Goal: Task Accomplishment & Management: Manage account settings

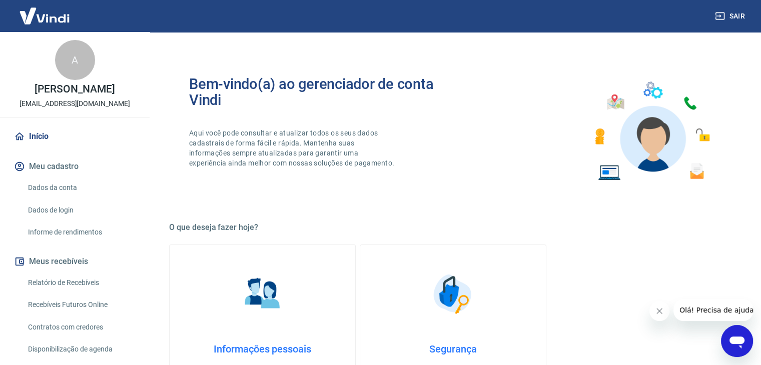
click at [77, 281] on link "Relatório de Recebíveis" at bounding box center [81, 283] width 114 height 21
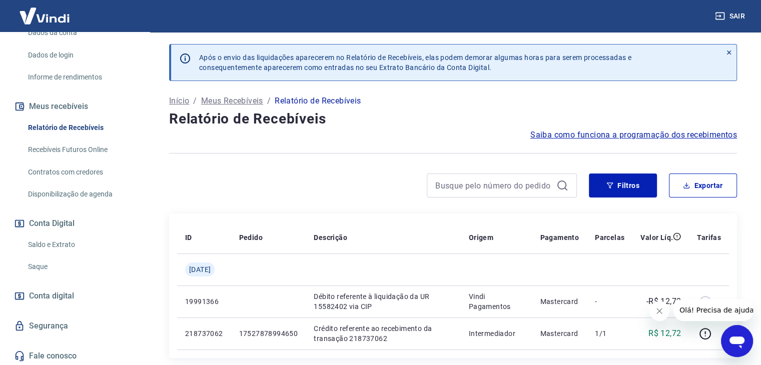
scroll to position [157, 0]
click at [658, 311] on icon "Fechar mensagem da empresa" at bounding box center [660, 311] width 8 height 8
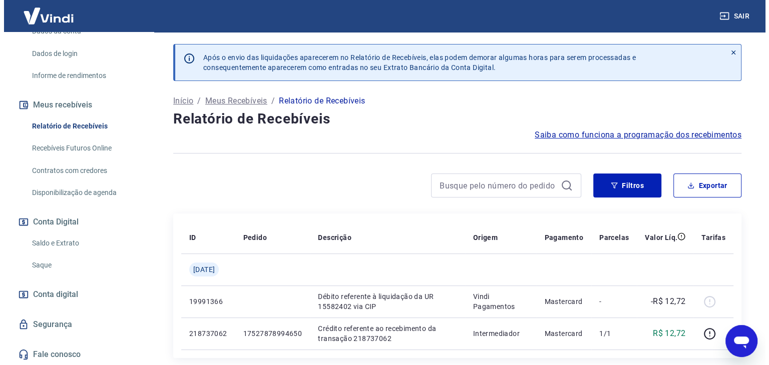
scroll to position [0, 0]
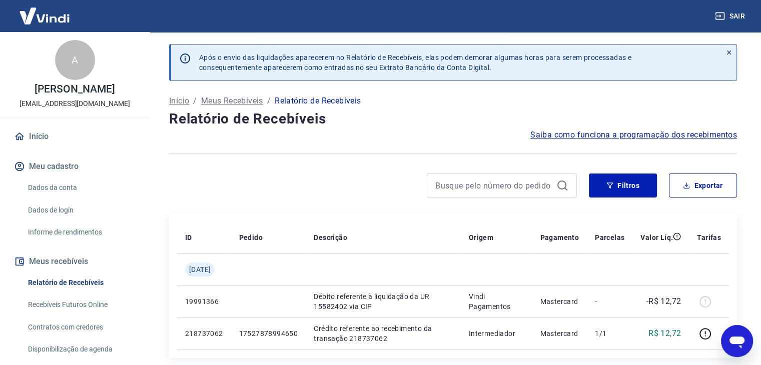
click at [58, 163] on button "Meu cadastro" at bounding box center [75, 167] width 126 height 22
click at [57, 190] on link "Dados da conta" at bounding box center [81, 188] width 114 height 21
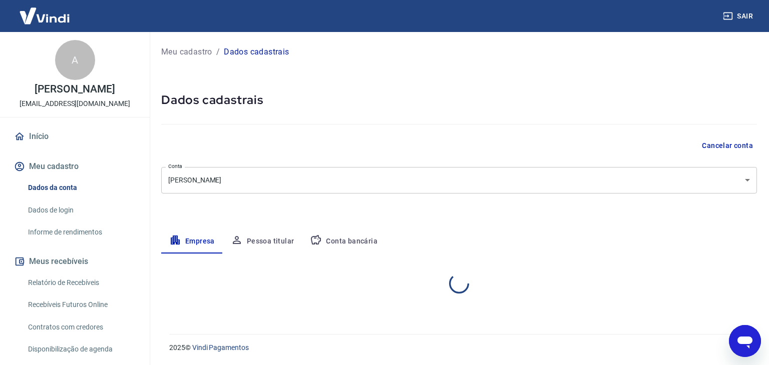
select select "SP"
select select "business"
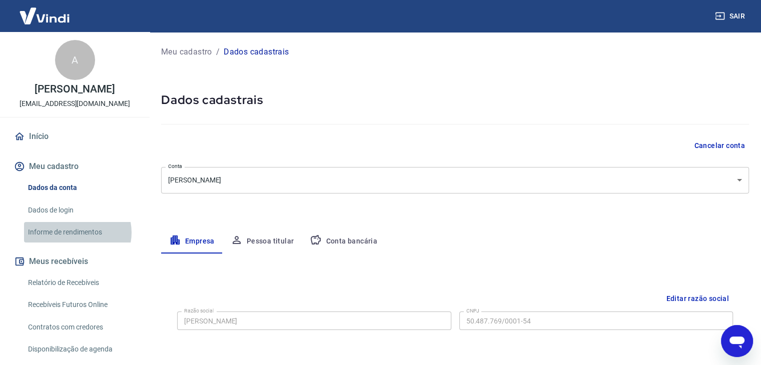
click at [77, 233] on link "Informe de rendimentos" at bounding box center [81, 232] width 114 height 21
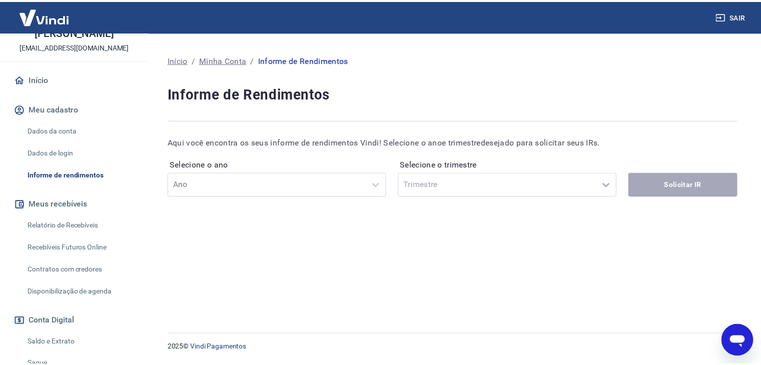
scroll to position [100, 0]
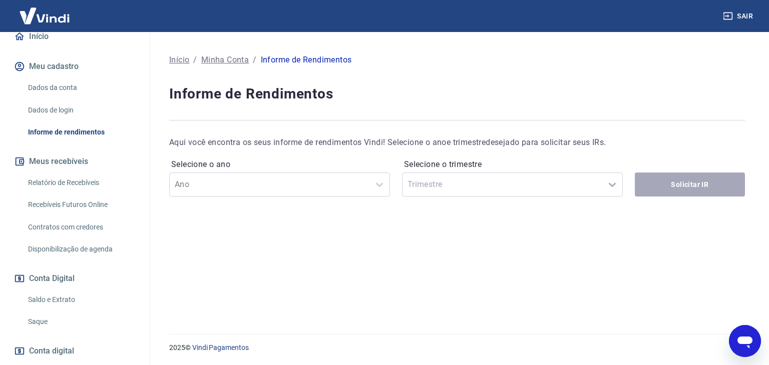
click at [88, 184] on link "Relatório de Recebíveis" at bounding box center [81, 183] width 114 height 21
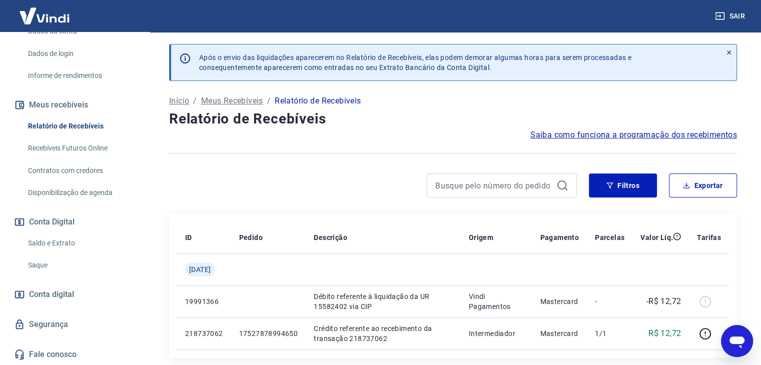
scroll to position [50, 0]
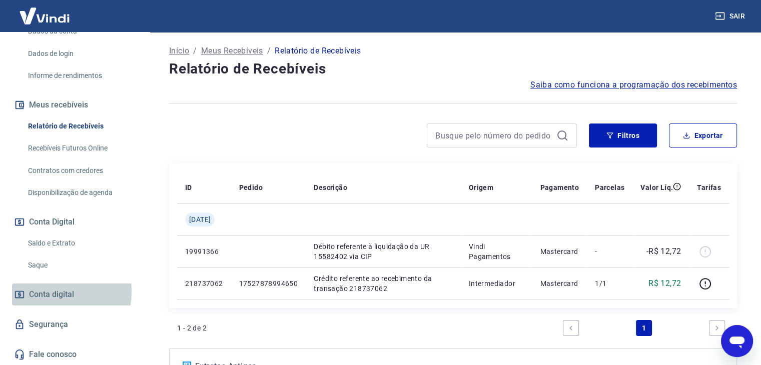
click at [42, 292] on span "Conta digital" at bounding box center [51, 295] width 45 height 14
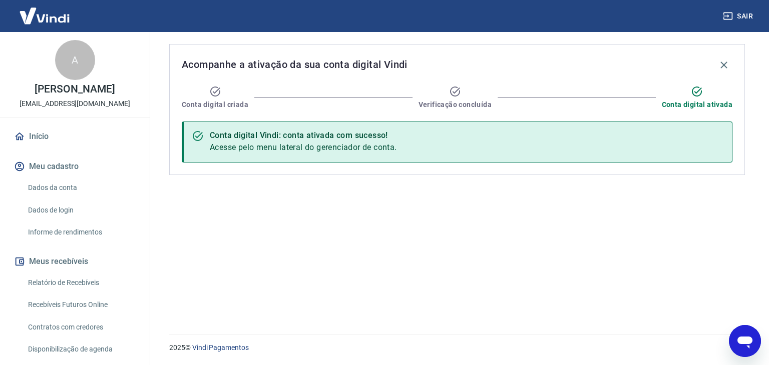
click at [68, 17] on img at bounding box center [44, 16] width 65 height 31
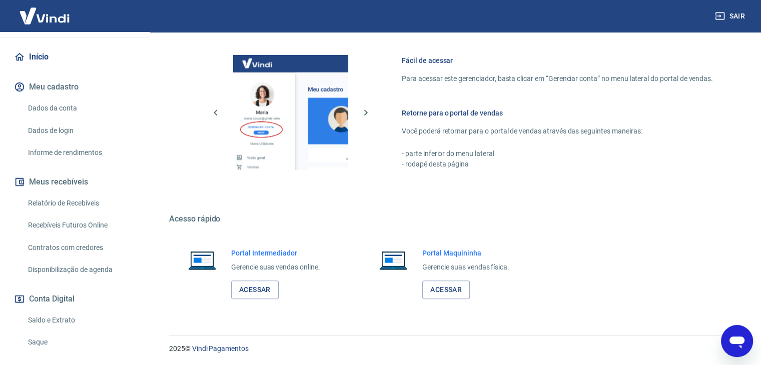
scroll to position [157, 0]
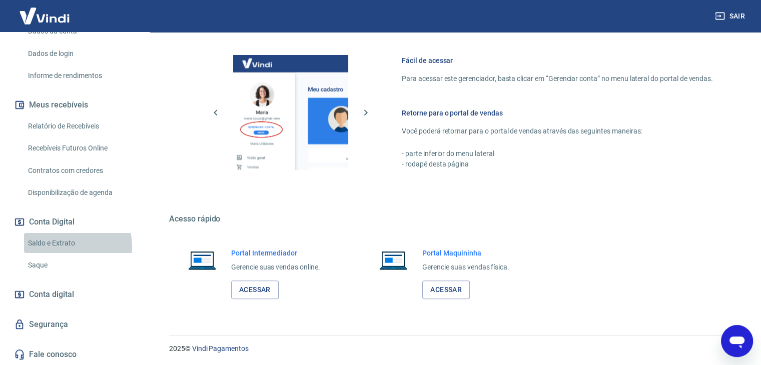
click at [56, 247] on link "Saldo e Extrato" at bounding box center [81, 243] width 114 height 21
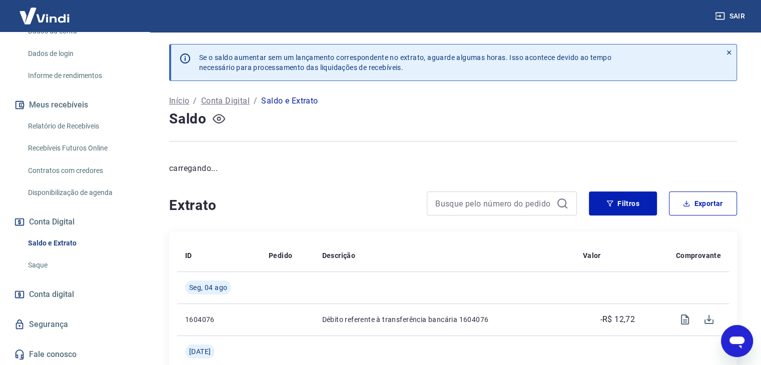
click at [221, 124] on icon "button" at bounding box center [219, 119] width 13 height 13
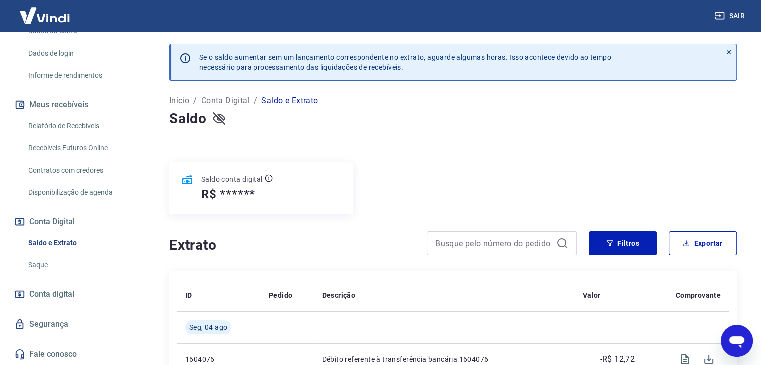
click at [221, 117] on icon "button" at bounding box center [219, 119] width 13 height 13
click at [281, 103] on p "Saldo e Extrato" at bounding box center [289, 101] width 57 height 12
click at [291, 101] on p "Saldo e Extrato" at bounding box center [289, 101] width 57 height 12
click at [217, 121] on icon "button" at bounding box center [219, 119] width 13 height 13
click at [218, 119] on icon "button" at bounding box center [219, 119] width 13 height 13
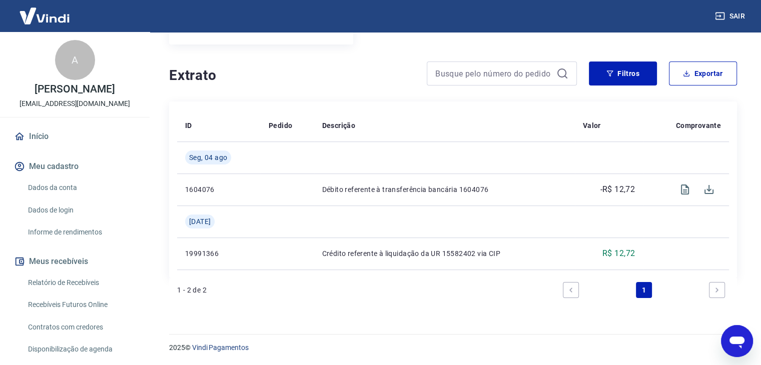
click at [70, 134] on link "Início" at bounding box center [75, 137] width 126 height 22
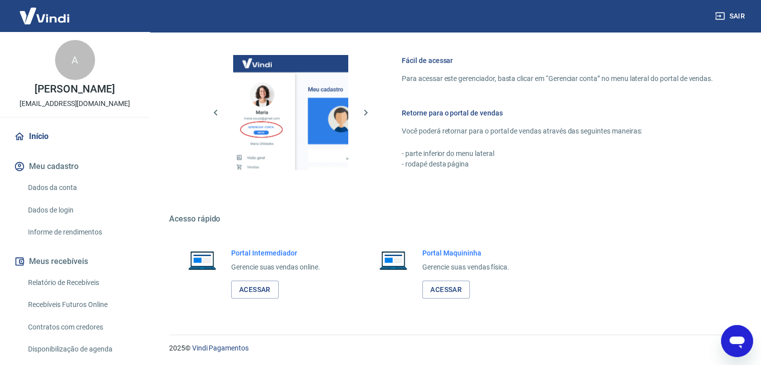
scroll to position [425, 0]
click at [76, 170] on button "Meu cadastro" at bounding box center [75, 167] width 126 height 22
click at [68, 231] on link "Informe de rendimentos" at bounding box center [81, 232] width 114 height 21
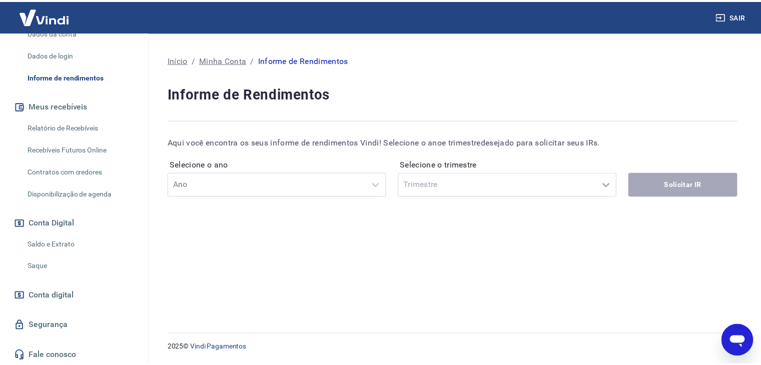
scroll to position [157, 0]
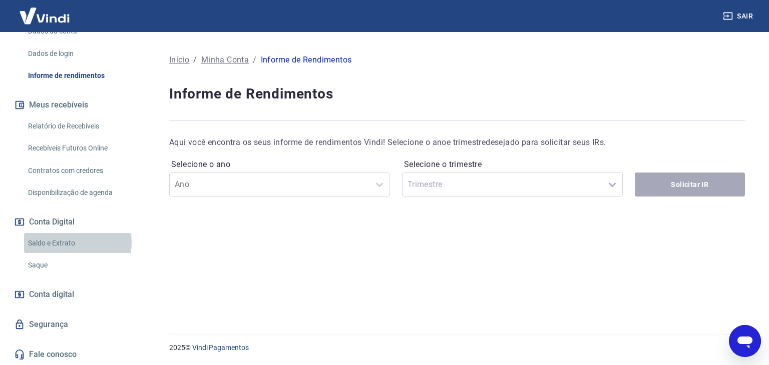
click at [61, 243] on link "Saldo e Extrato" at bounding box center [81, 243] width 114 height 21
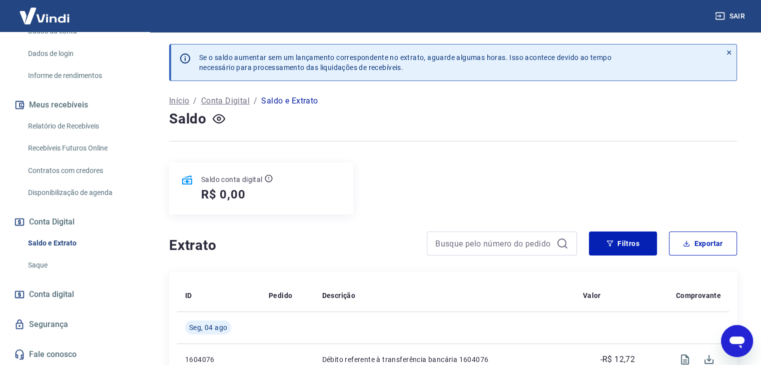
click at [293, 100] on p "Saldo e Extrato" at bounding box center [289, 101] width 57 height 12
click at [263, 102] on p "Saldo e Extrato" at bounding box center [289, 101] width 57 height 12
click at [273, 102] on p "Saldo e Extrato" at bounding box center [289, 101] width 57 height 12
click at [54, 263] on link "Saque" at bounding box center [81, 265] width 114 height 21
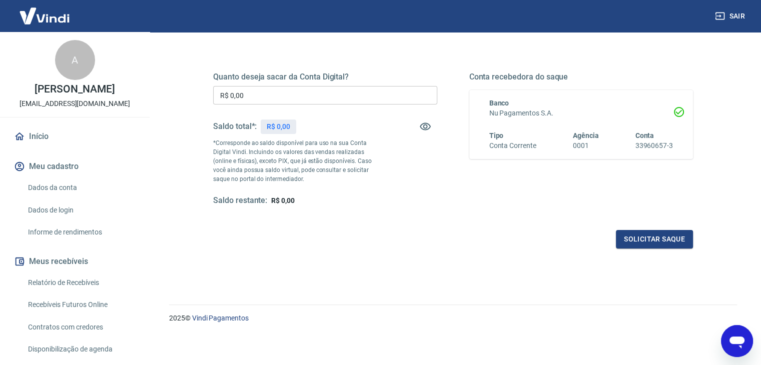
click at [60, 18] on img at bounding box center [44, 16] width 65 height 31
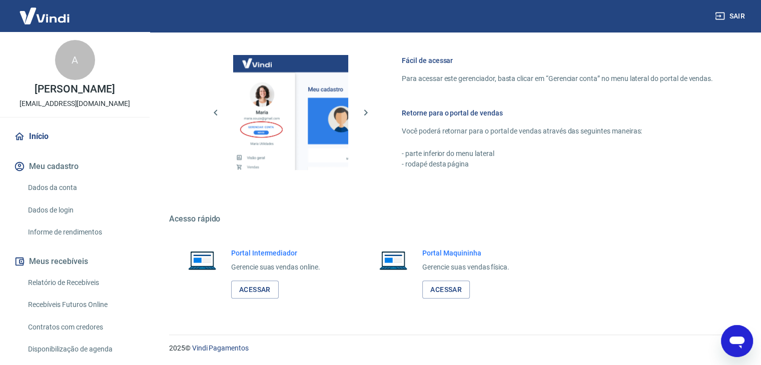
scroll to position [425, 0]
click at [39, 141] on link "Início" at bounding box center [75, 137] width 126 height 22
click at [54, 168] on button "Meu cadastro" at bounding box center [75, 167] width 126 height 22
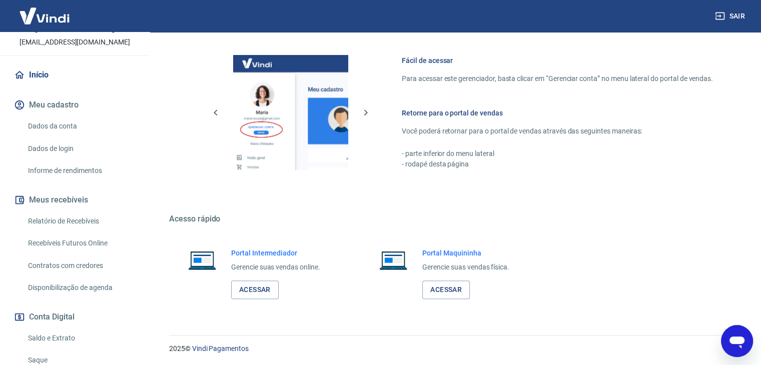
scroll to position [157, 0]
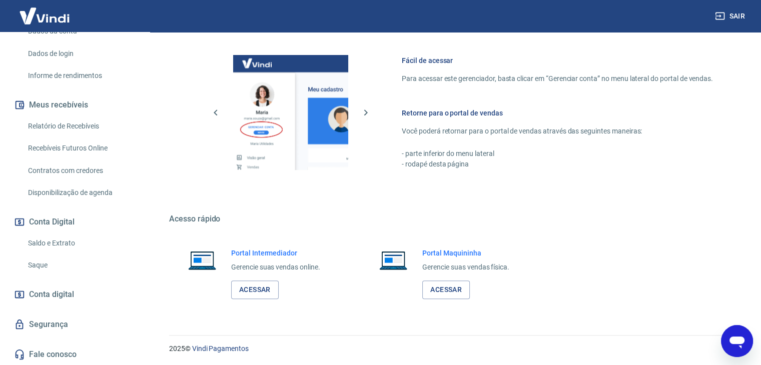
click at [57, 238] on link "Saldo e Extrato" at bounding box center [81, 243] width 114 height 21
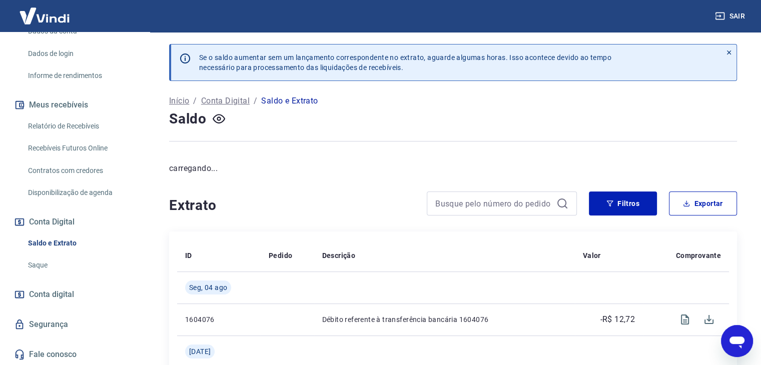
click at [222, 98] on p "Conta Digital" at bounding box center [225, 101] width 49 height 12
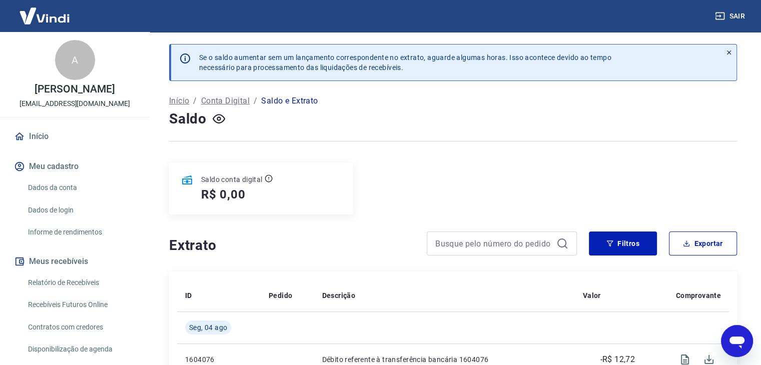
click at [84, 65] on div "A" at bounding box center [75, 60] width 40 height 40
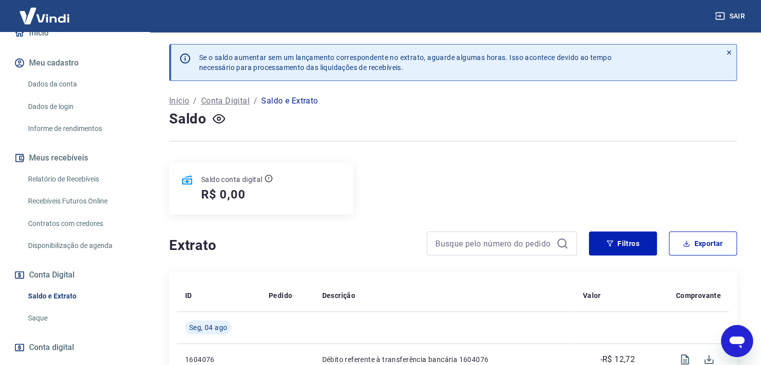
scroll to position [157, 0]
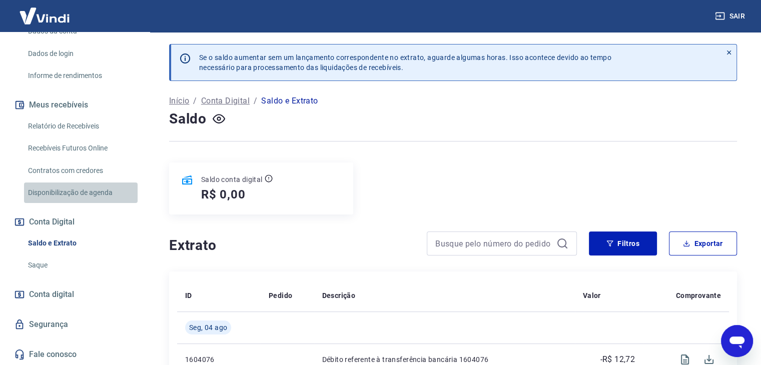
click at [105, 186] on link "Disponibilização de agenda" at bounding box center [81, 193] width 114 height 21
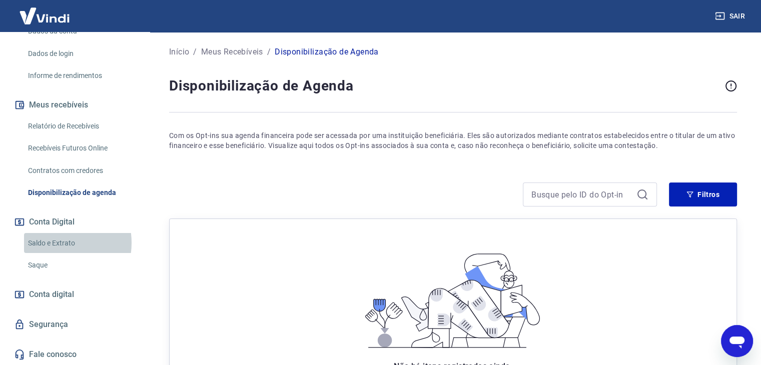
click at [53, 243] on link "Saldo e Extrato" at bounding box center [81, 243] width 114 height 21
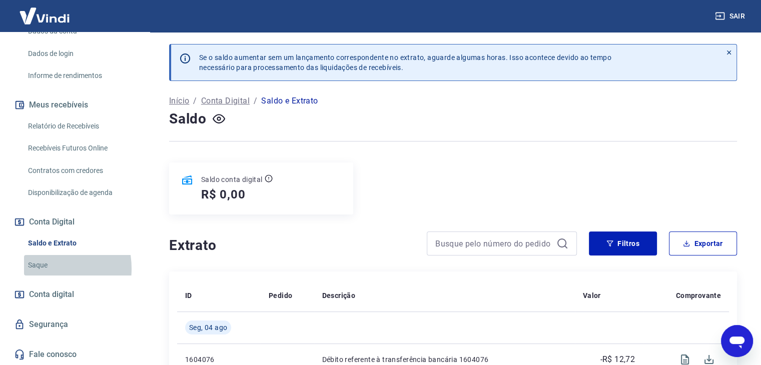
click at [42, 268] on link "Saque" at bounding box center [81, 265] width 114 height 21
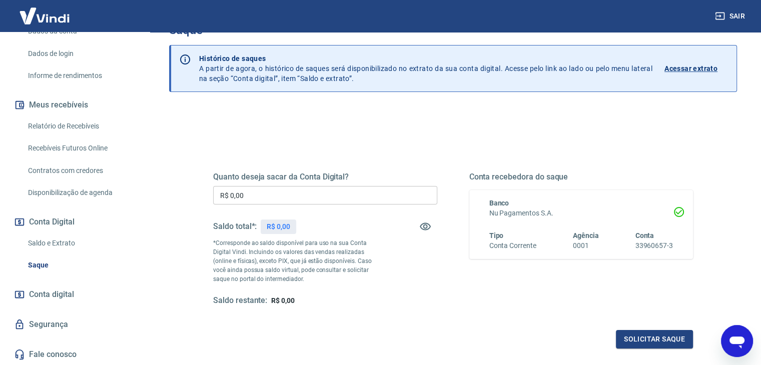
scroll to position [100, 0]
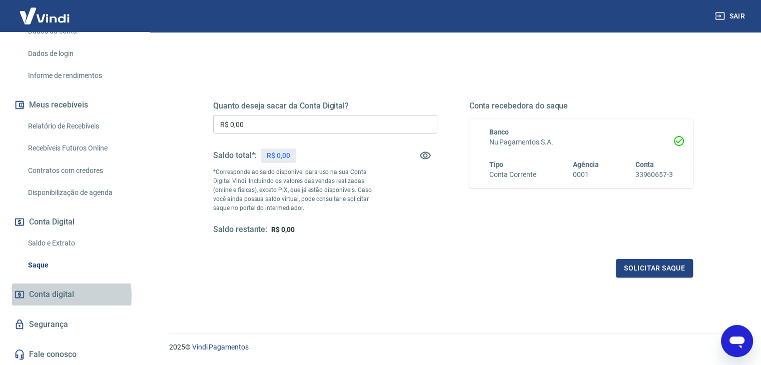
click at [54, 296] on span "Conta digital" at bounding box center [51, 295] width 45 height 14
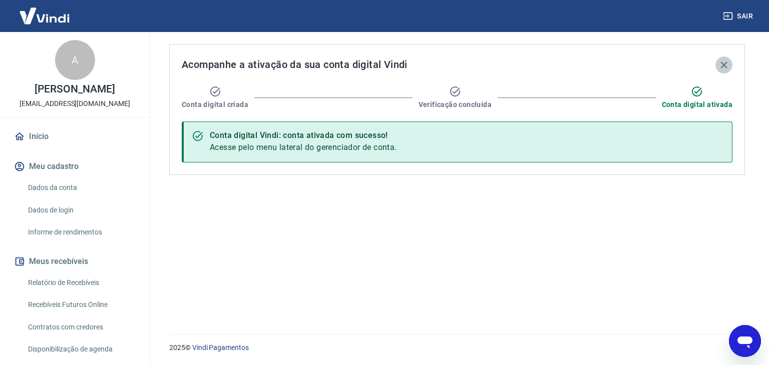
click at [727, 65] on icon "button" at bounding box center [724, 65] width 12 height 12
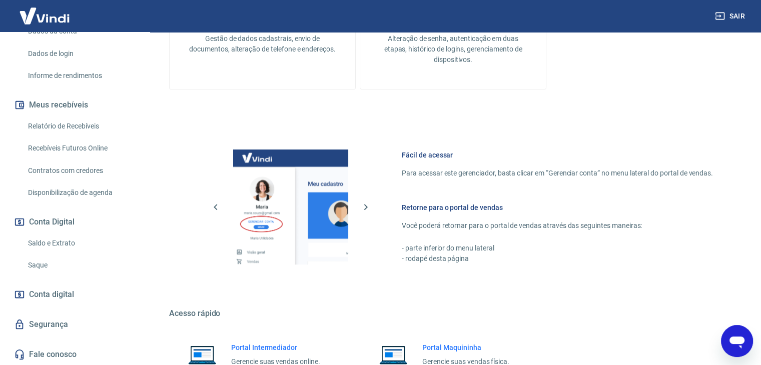
scroll to position [425, 0]
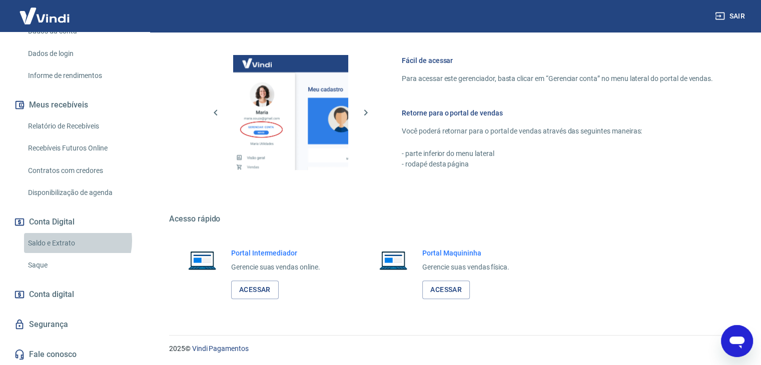
click at [70, 241] on link "Saldo e Extrato" at bounding box center [81, 243] width 114 height 21
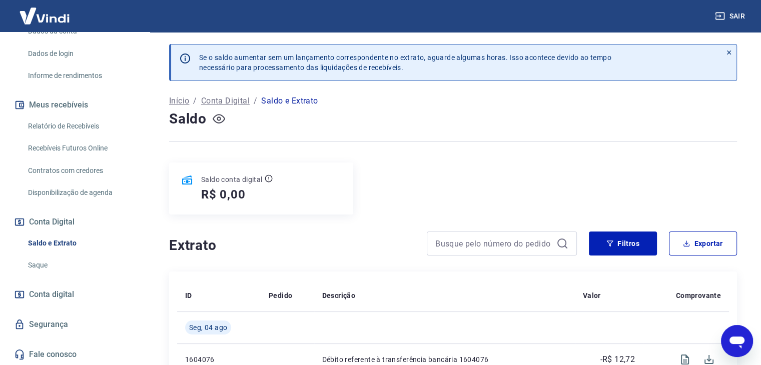
click at [221, 118] on icon "button" at bounding box center [219, 119] width 13 height 13
click at [222, 119] on icon "button" at bounding box center [219, 119] width 13 height 10
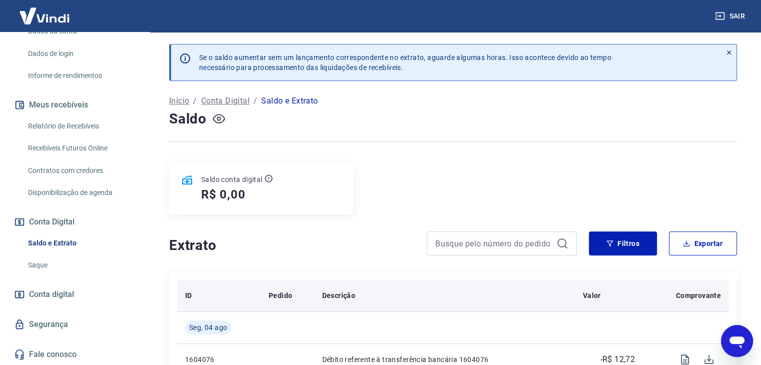
scroll to position [170, 0]
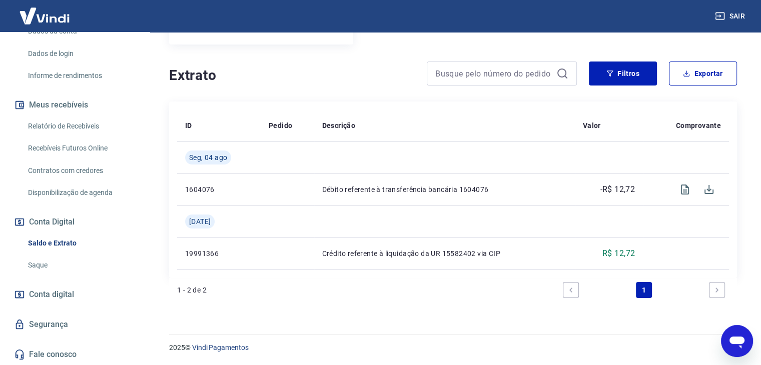
click at [715, 289] on icon "Next page" at bounding box center [717, 290] width 7 height 7
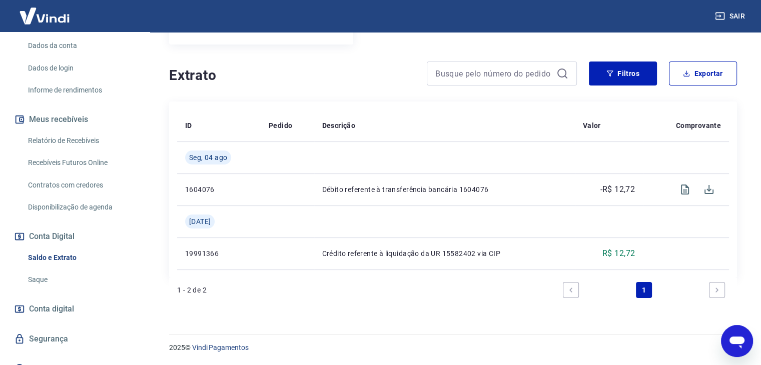
scroll to position [157, 0]
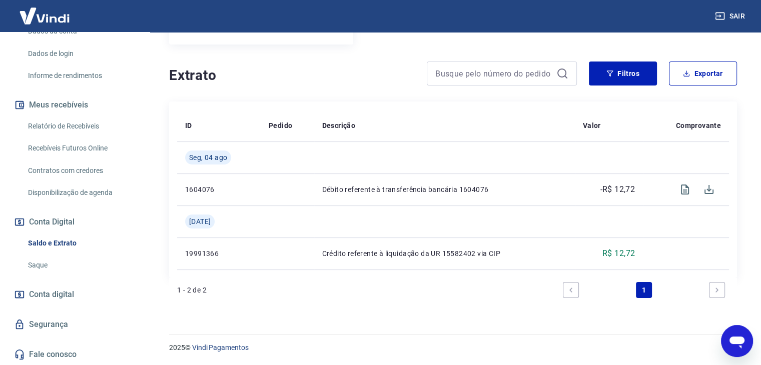
click at [74, 242] on link "Saldo e Extrato" at bounding box center [81, 243] width 114 height 21
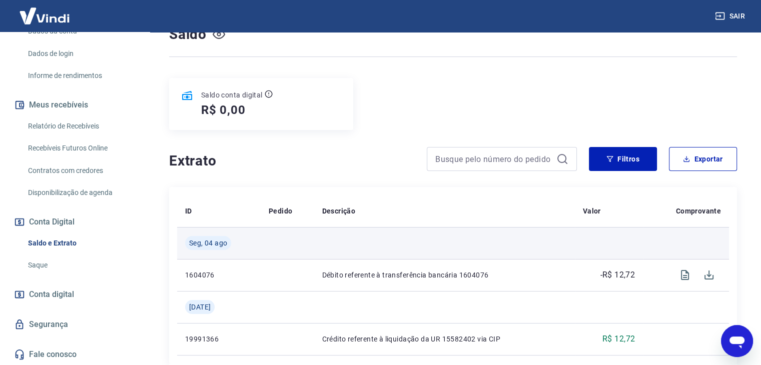
scroll to position [170, 0]
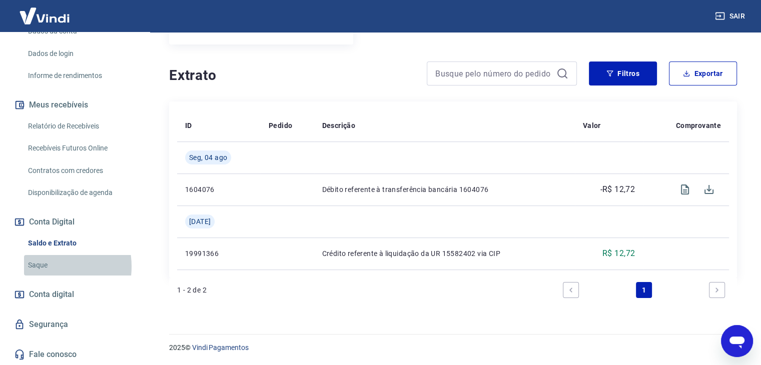
click at [48, 266] on link "Saque" at bounding box center [81, 265] width 114 height 21
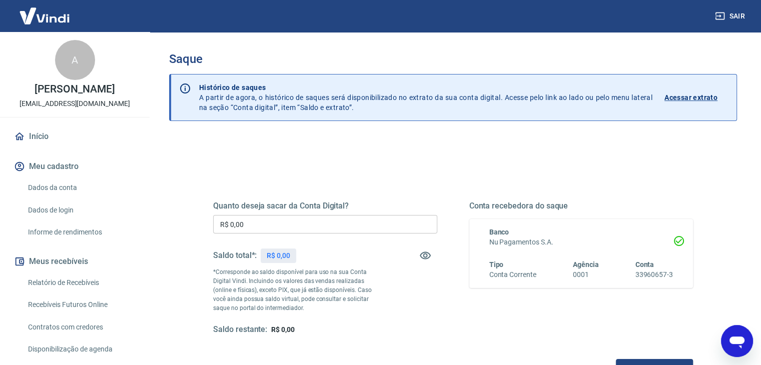
click at [703, 100] on p "Acessar extrato" at bounding box center [691, 98] width 53 height 10
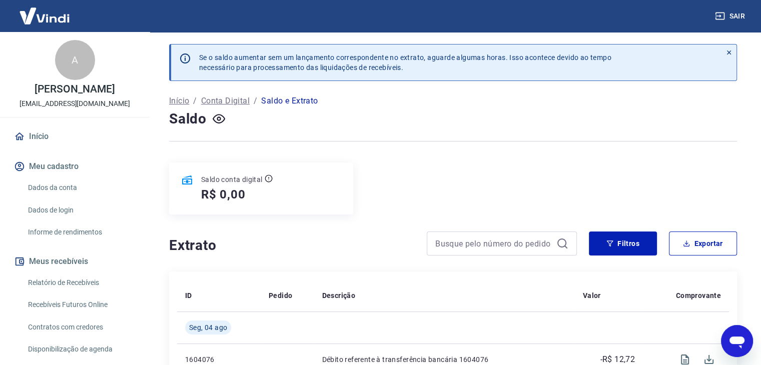
click at [58, 16] on img at bounding box center [44, 16] width 65 height 31
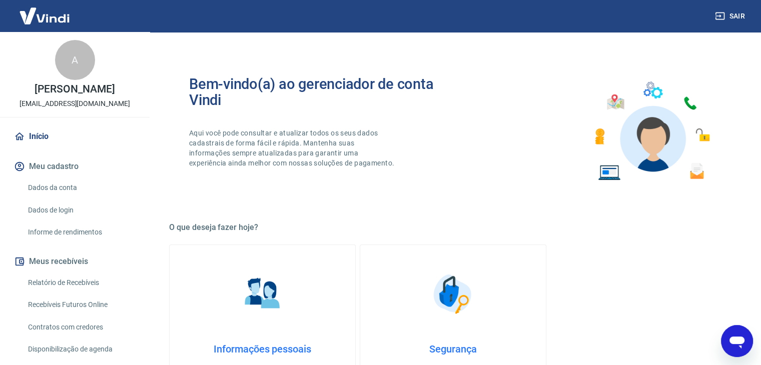
click at [63, 232] on link "Informe de rendimentos" at bounding box center [81, 232] width 114 height 21
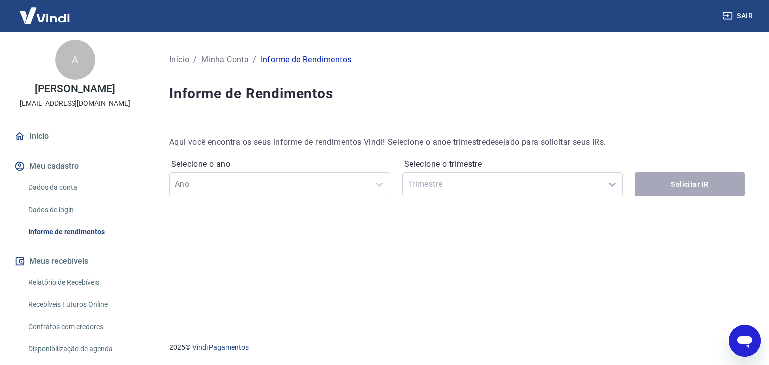
click at [292, 61] on div "Informe de Rendimentos" at bounding box center [306, 60] width 91 height 12
click at [236, 63] on p "Minha Conta" at bounding box center [225, 60] width 48 height 12
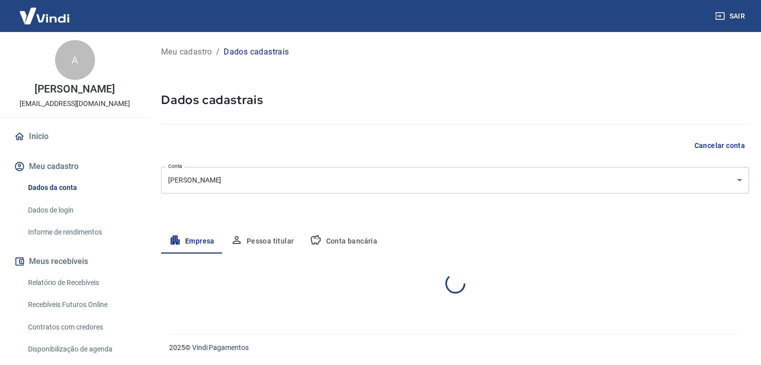
select select "SP"
select select "business"
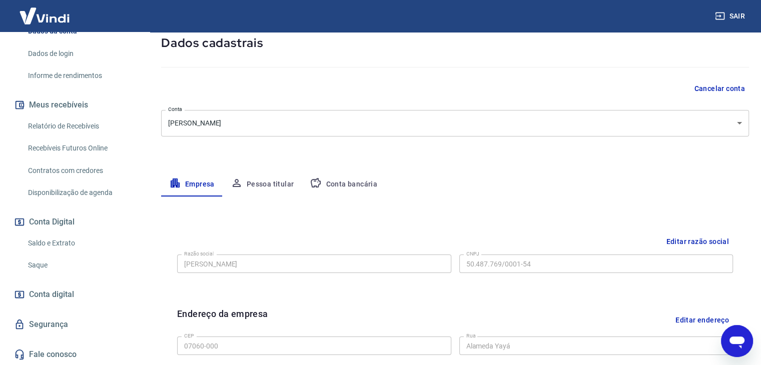
scroll to position [100, 0]
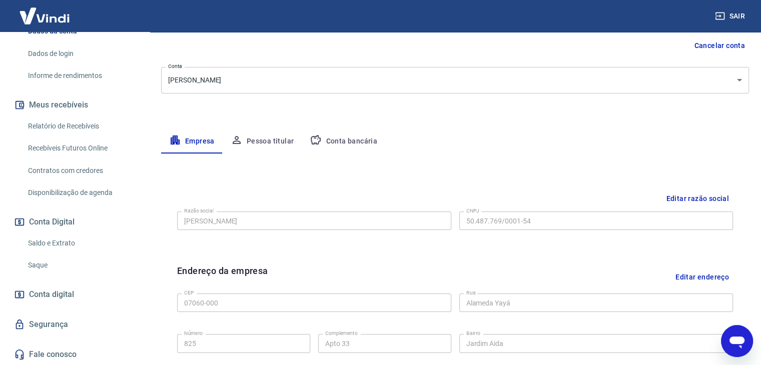
click at [65, 243] on link "Saldo e Extrato" at bounding box center [81, 243] width 114 height 21
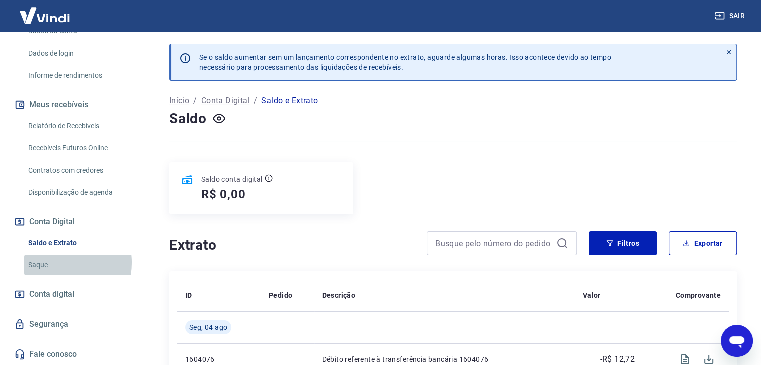
click at [55, 263] on link "Saque" at bounding box center [81, 265] width 114 height 21
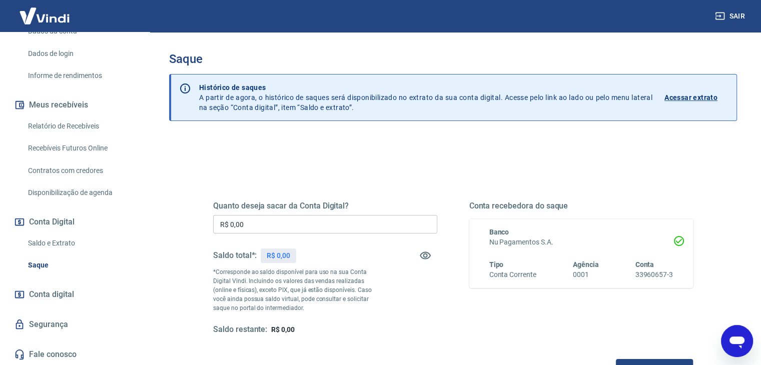
click at [697, 98] on p "Acessar extrato" at bounding box center [691, 98] width 53 height 10
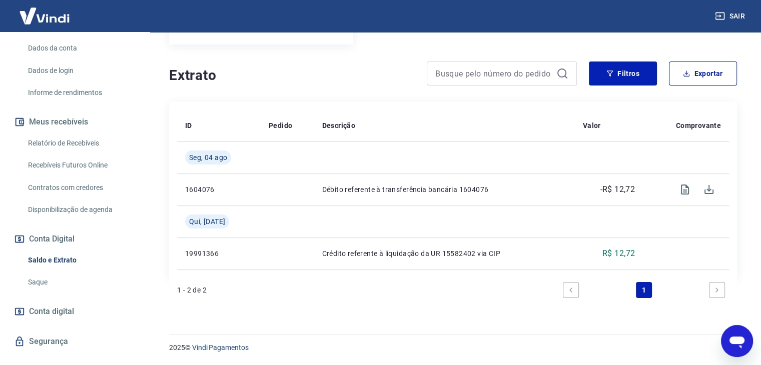
scroll to position [157, 0]
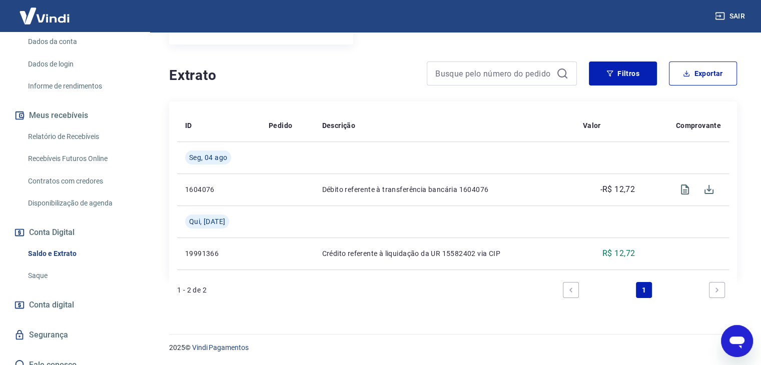
click at [82, 151] on link "Recebíveis Futuros Online" at bounding box center [81, 159] width 114 height 21
click at [89, 193] on link "Disponibilização de agenda" at bounding box center [81, 203] width 114 height 21
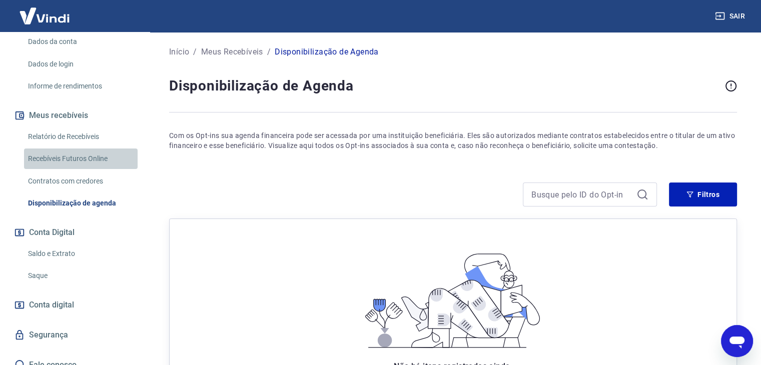
click at [87, 149] on link "Recebíveis Futuros Online" at bounding box center [81, 159] width 114 height 21
click at [105, 193] on link "Disponibilização de agenda" at bounding box center [81, 203] width 114 height 21
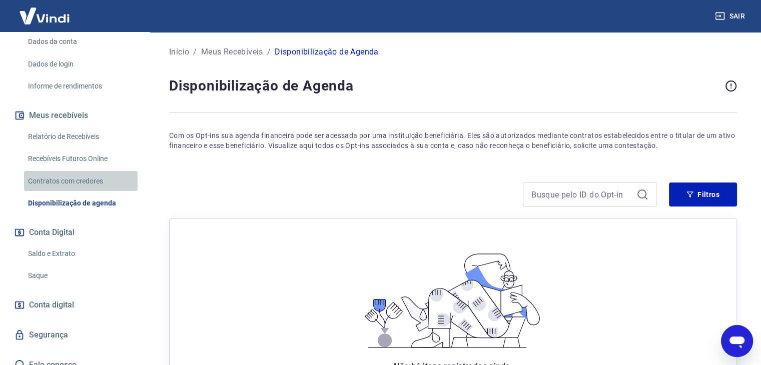
click at [88, 172] on link "Contratos com credores" at bounding box center [81, 181] width 114 height 21
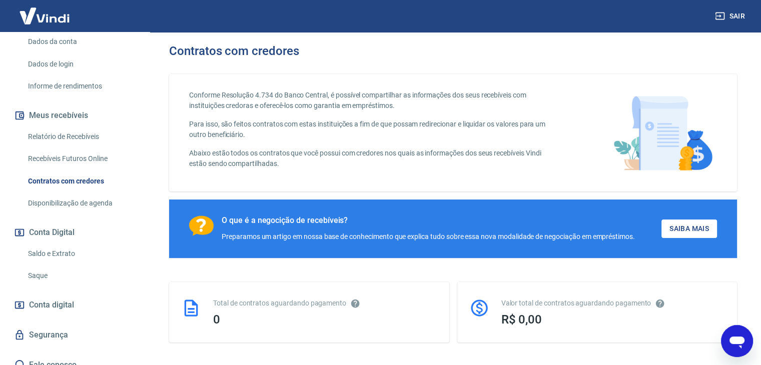
click at [90, 154] on link "Recebíveis Futuros Online" at bounding box center [81, 159] width 114 height 21
